Goal: Find specific page/section: Find specific page/section

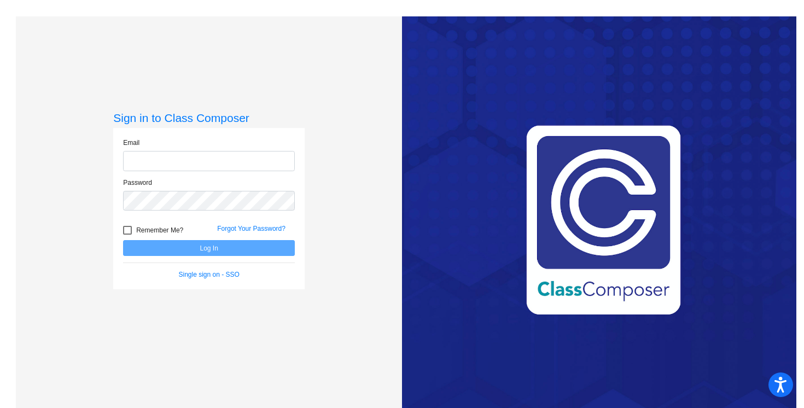
type input "[EMAIL_ADDRESS][PERSON_NAME][DOMAIN_NAME]"
click at [232, 248] on button "Log In" at bounding box center [209, 248] width 172 height 16
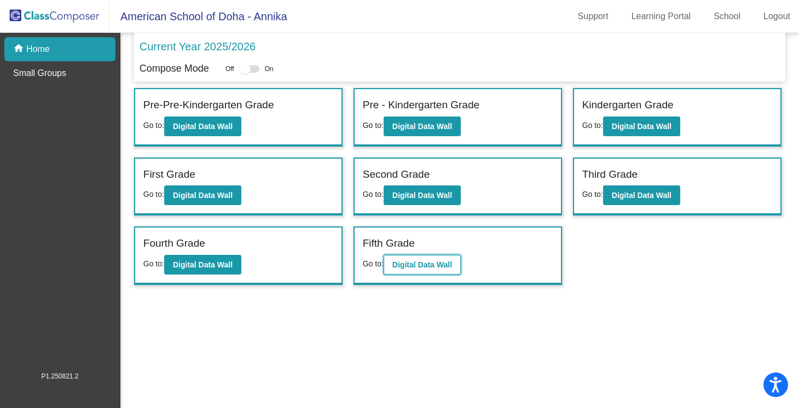
click at [423, 271] on button "Digital Data Wall" at bounding box center [421, 265] width 77 height 20
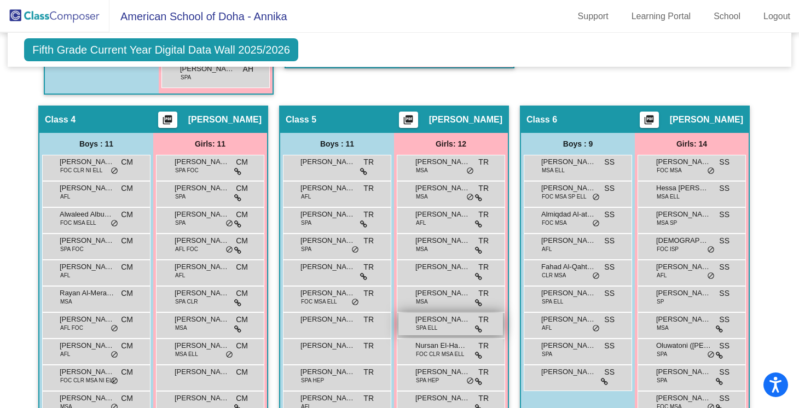
scroll to position [650, 0]
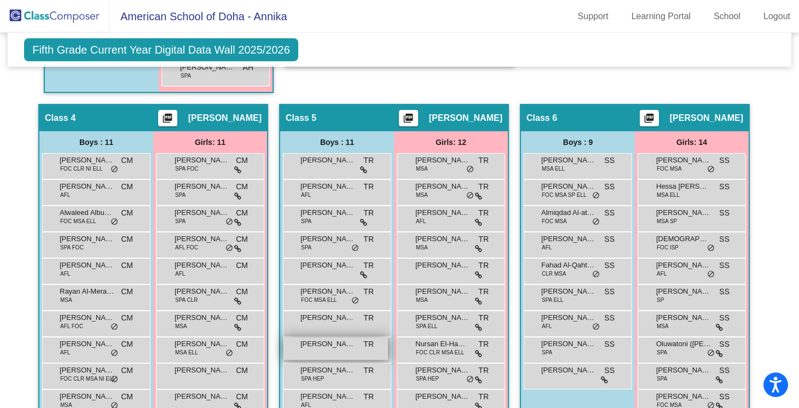
click at [348, 349] on div "[PERSON_NAME] lock do_not_disturb_alt" at bounding box center [335, 348] width 104 height 22
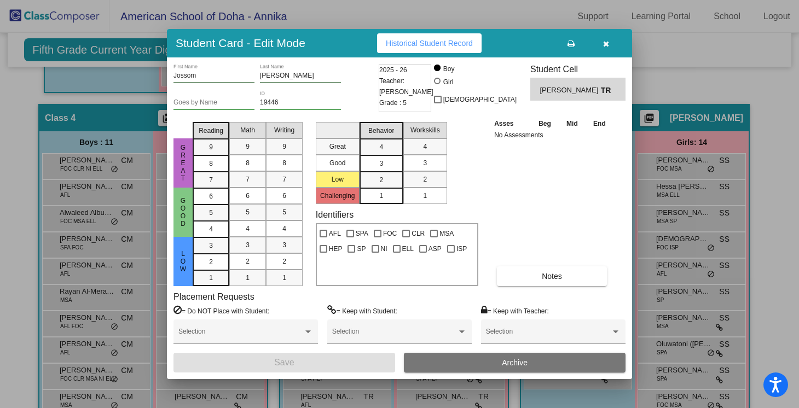
click at [609, 45] on button "button" at bounding box center [605, 43] width 35 height 20
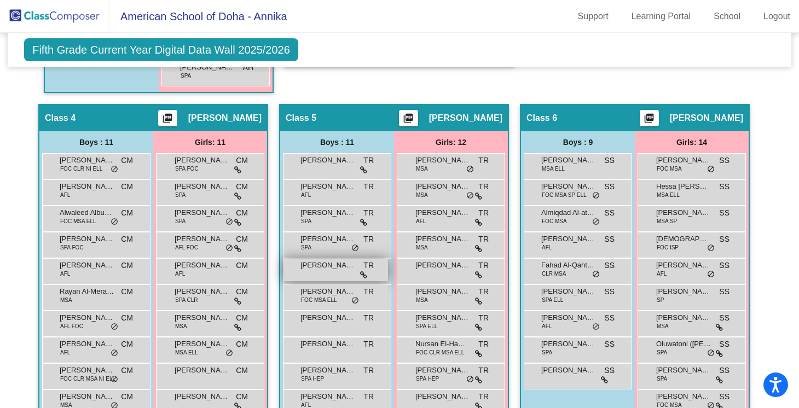
scroll to position [698, 0]
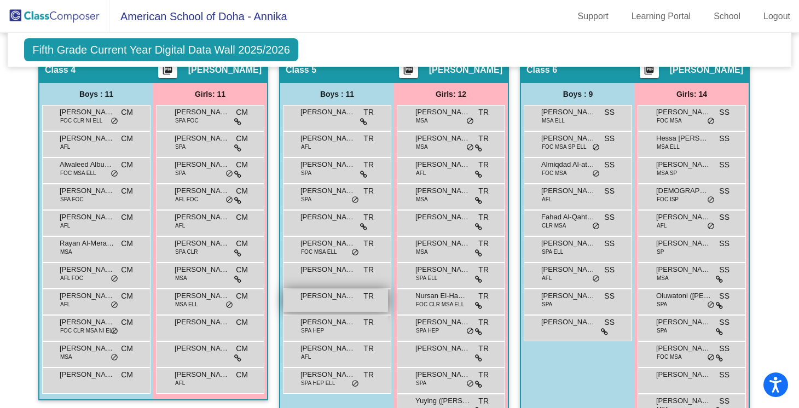
click at [337, 304] on div "[PERSON_NAME] lock do_not_disturb_alt" at bounding box center [335, 300] width 104 height 22
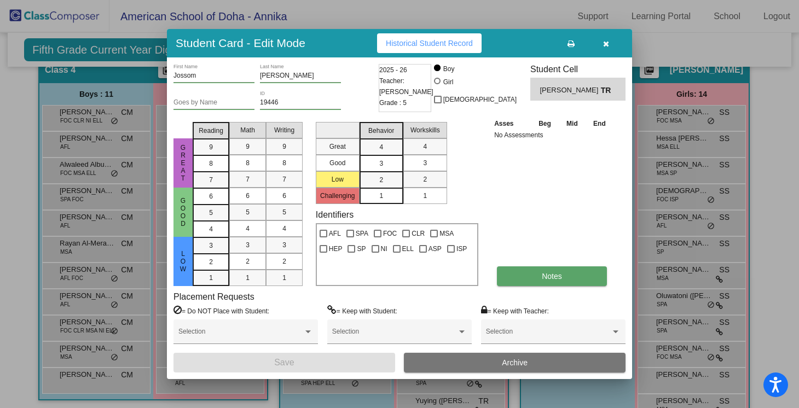
scroll to position [0, 0]
drag, startPoint x: 592, startPoint y: 90, endPoint x: 567, endPoint y: 89, distance: 25.2
click at [567, 89] on span "[PERSON_NAME]" at bounding box center [569, 90] width 61 height 11
click at [608, 44] on icon "button" at bounding box center [606, 44] width 6 height 8
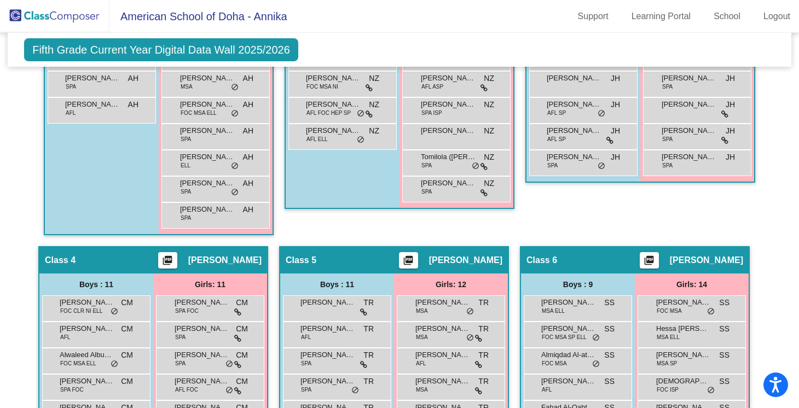
scroll to position [487, 0]
